Goal: Information Seeking & Learning: Learn about a topic

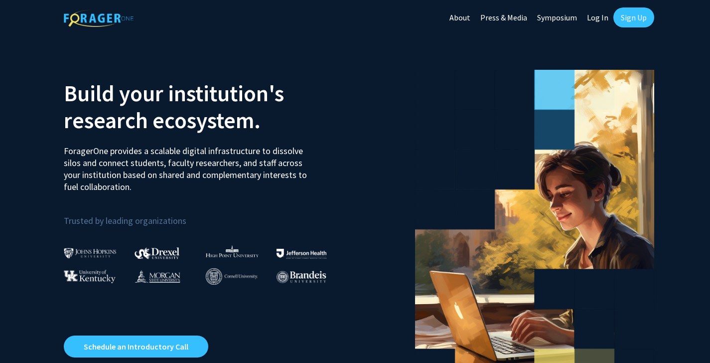
click at [521, 15] on link "Press & Media" at bounding box center [503, 17] width 57 height 35
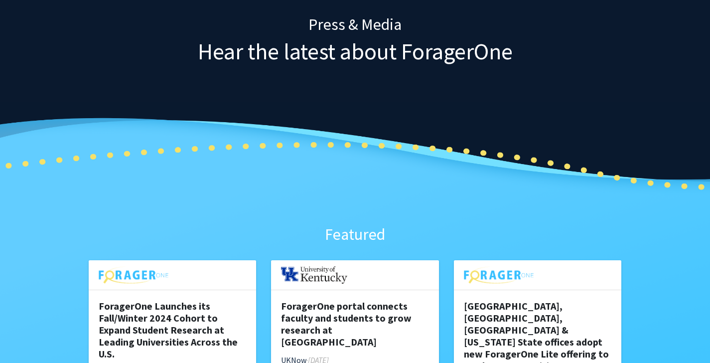
scroll to position [207, 0]
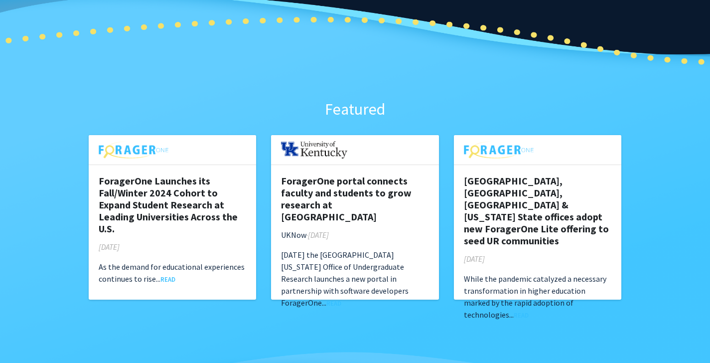
click at [167, 273] on p "As the demand for educational experiences continues to rise... READ" at bounding box center [173, 273] width 148 height 24
click at [168, 277] on link "READ" at bounding box center [167, 279] width 15 height 8
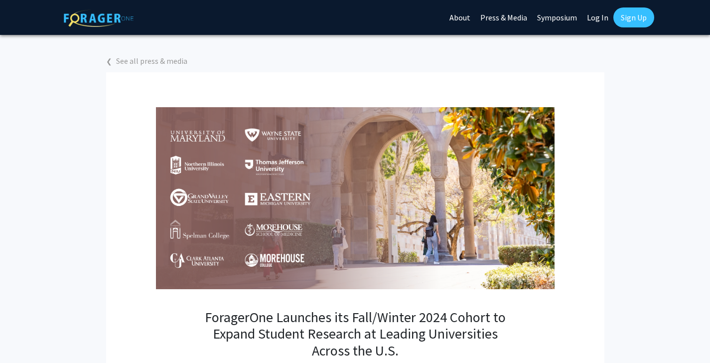
click at [463, 16] on link "About" at bounding box center [460, 17] width 31 height 35
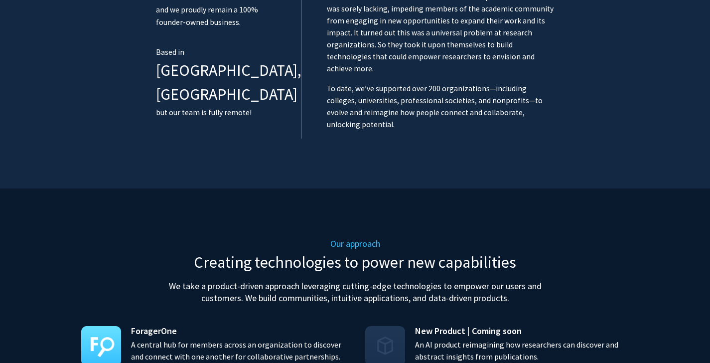
scroll to position [749, 0]
